Goal: Transaction & Acquisition: Purchase product/service

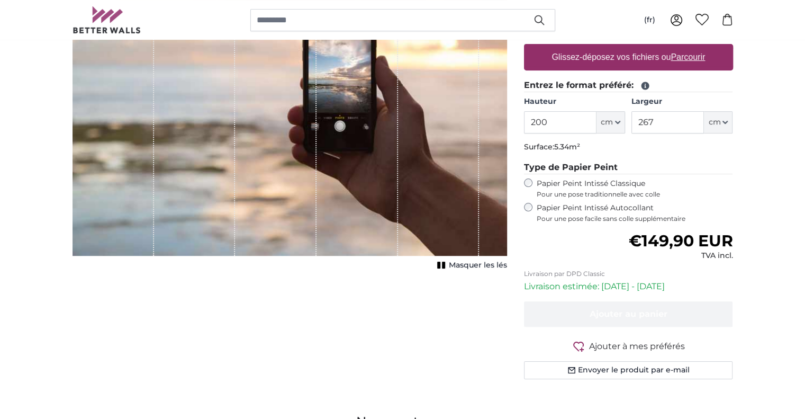
scroll to position [106, 0]
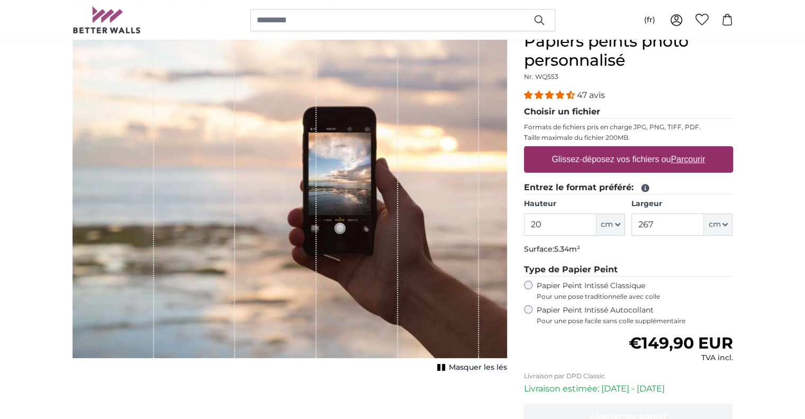
type input "2"
type input "94"
click at [684, 220] on input "267" at bounding box center [668, 224] width 73 height 22
type input "2"
type input "57"
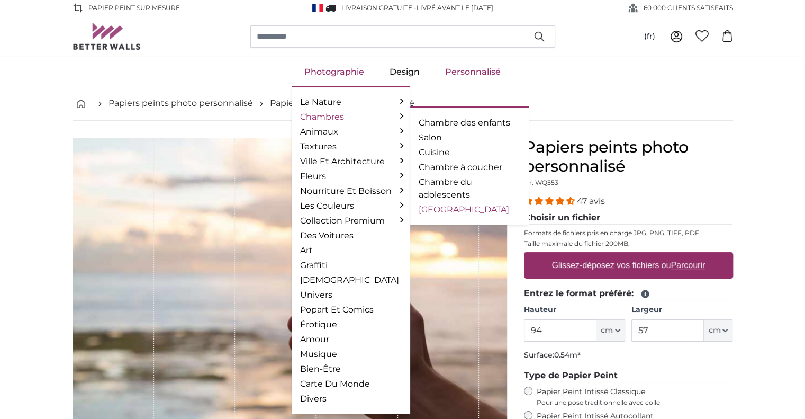
click at [466, 212] on link "[GEOGRAPHIC_DATA]" at bounding box center [470, 209] width 102 height 13
